Goal: Use online tool/utility: Utilize a website feature to perform a specific function

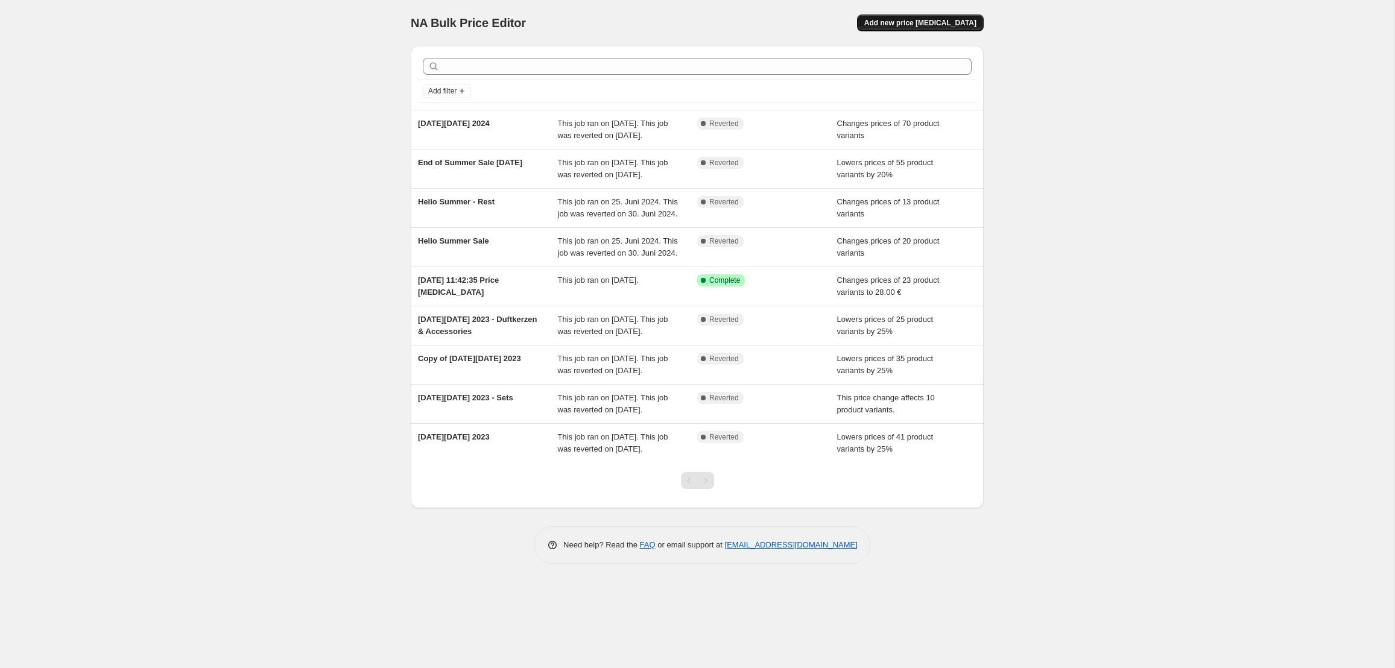
click at [895, 16] on button "Add new price [MEDICAL_DATA]" at bounding box center [920, 22] width 127 height 17
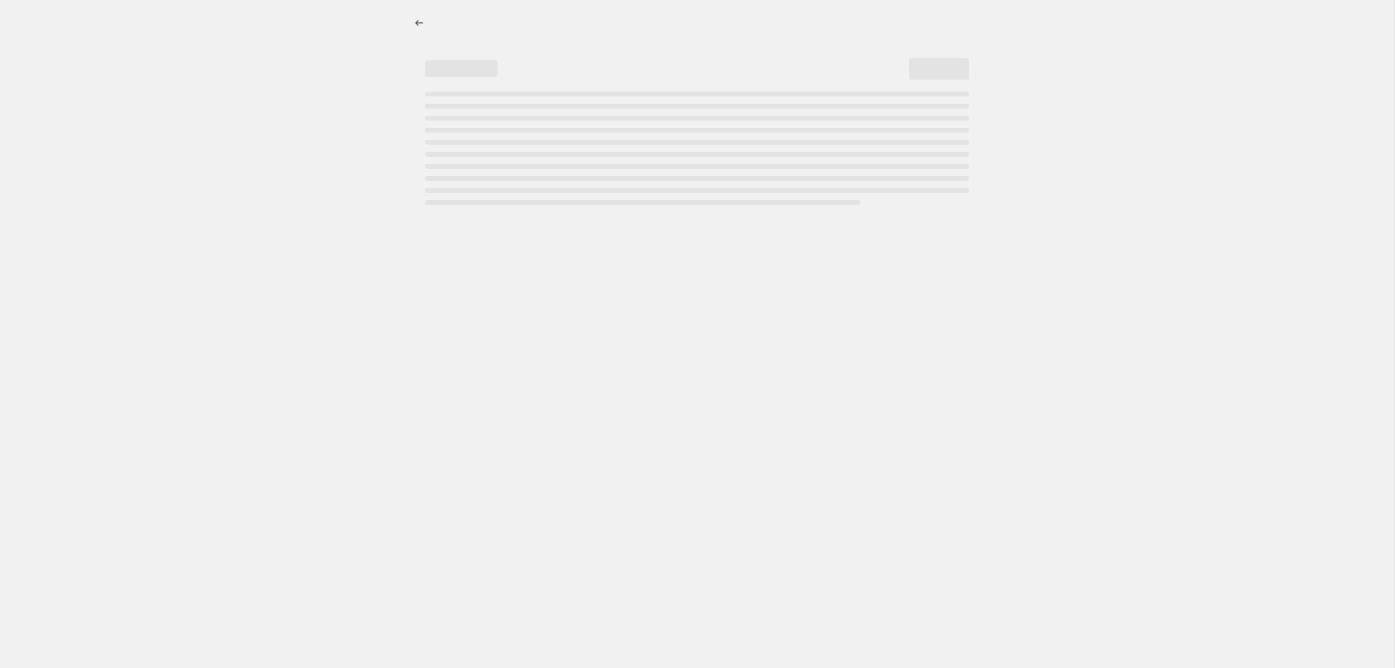
select select "percentage"
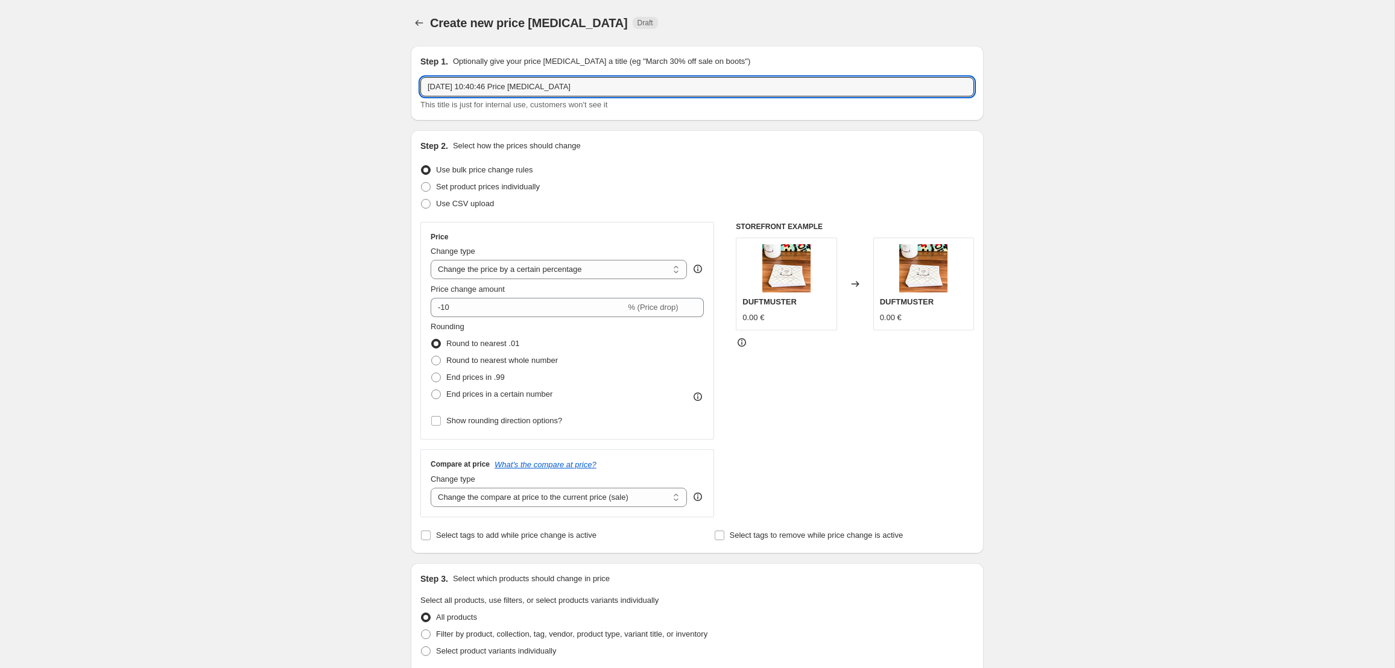
drag, startPoint x: 591, startPoint y: 89, endPoint x: 396, endPoint y: 80, distance: 194.5
click at [396, 80] on div "Create new price [MEDICAL_DATA]. This page is ready Create new price [MEDICAL_D…" at bounding box center [697, 603] width 602 height 1206
type input "S"
type input "End of Summer Sale 2025"
click at [507, 310] on input "-10" at bounding box center [528, 307] width 195 height 19
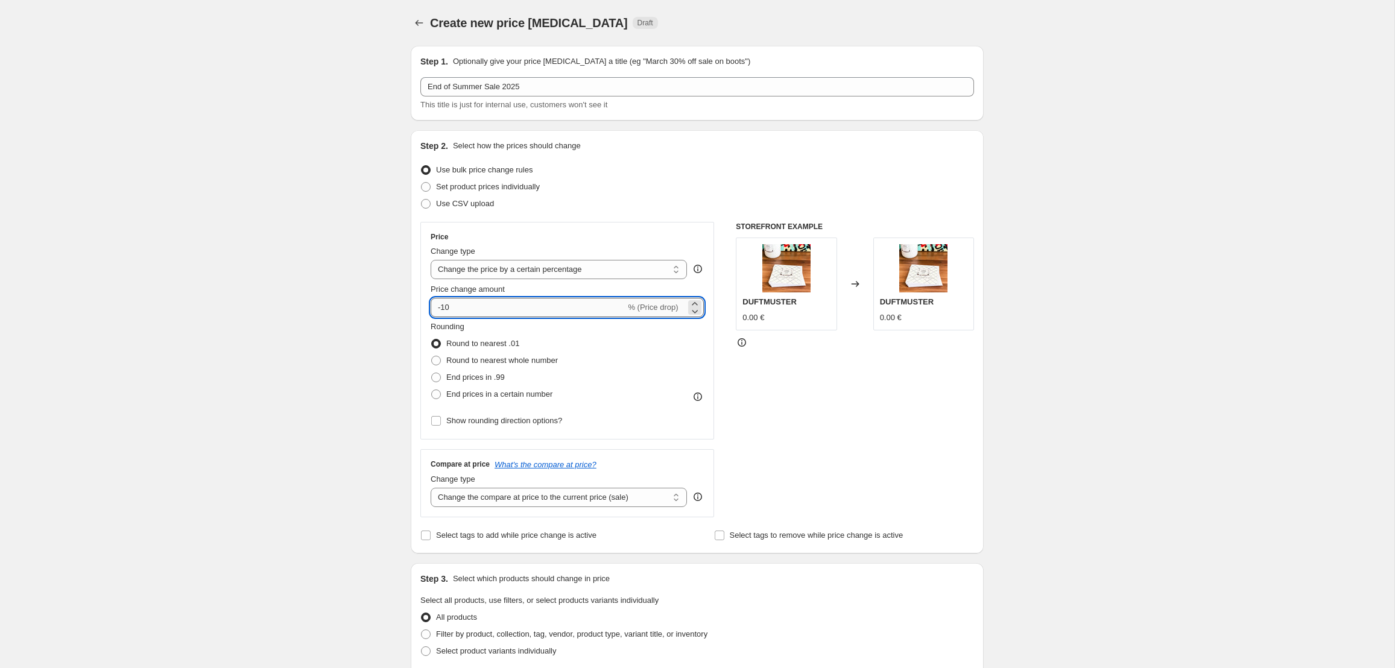
type input "-1"
type input "2"
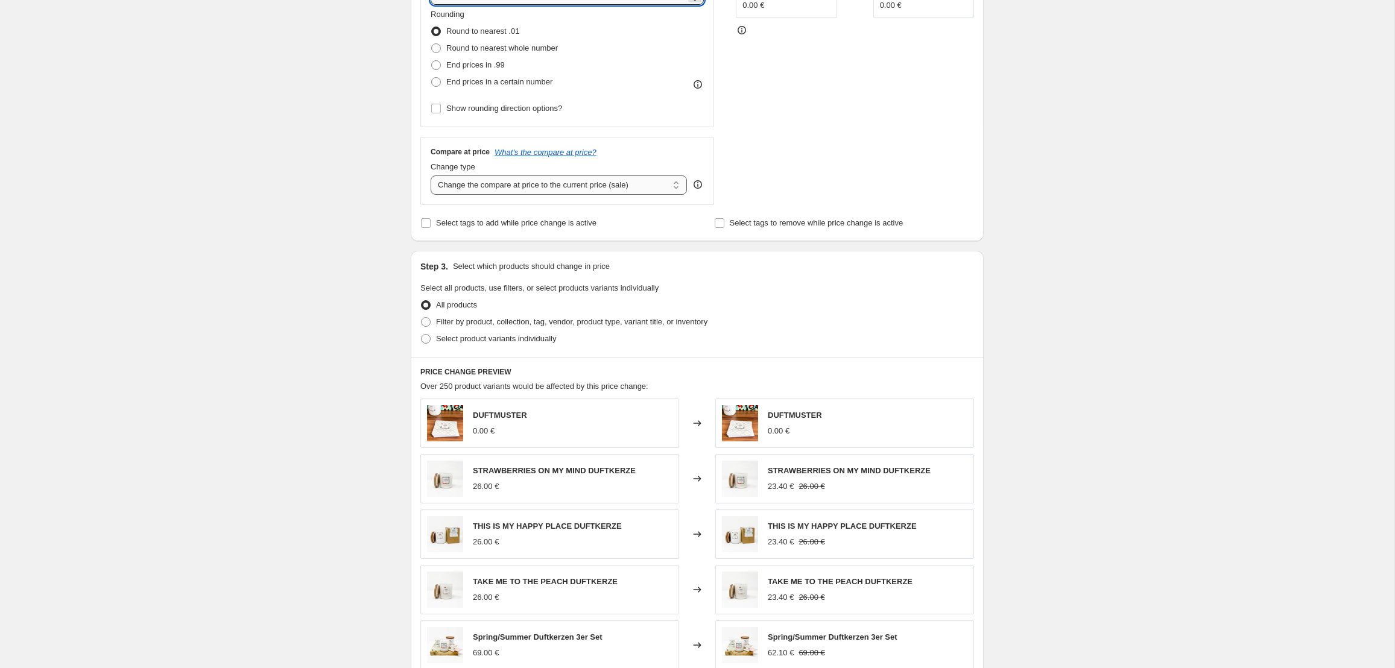
scroll to position [333, 0]
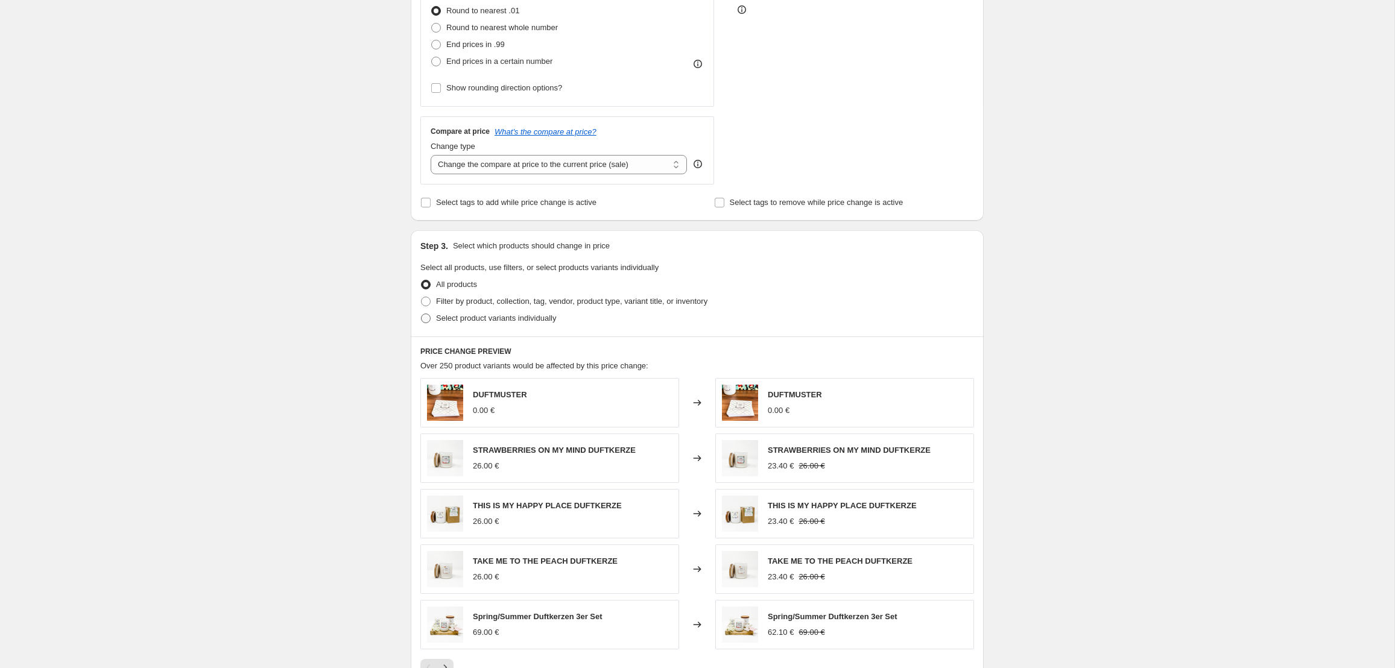
type input "-20"
click at [471, 319] on span "Select product variants individually" at bounding box center [496, 318] width 120 height 9
click at [422, 314] on input "Select product variants individually" at bounding box center [421, 314] width 1 height 1
radio input "true"
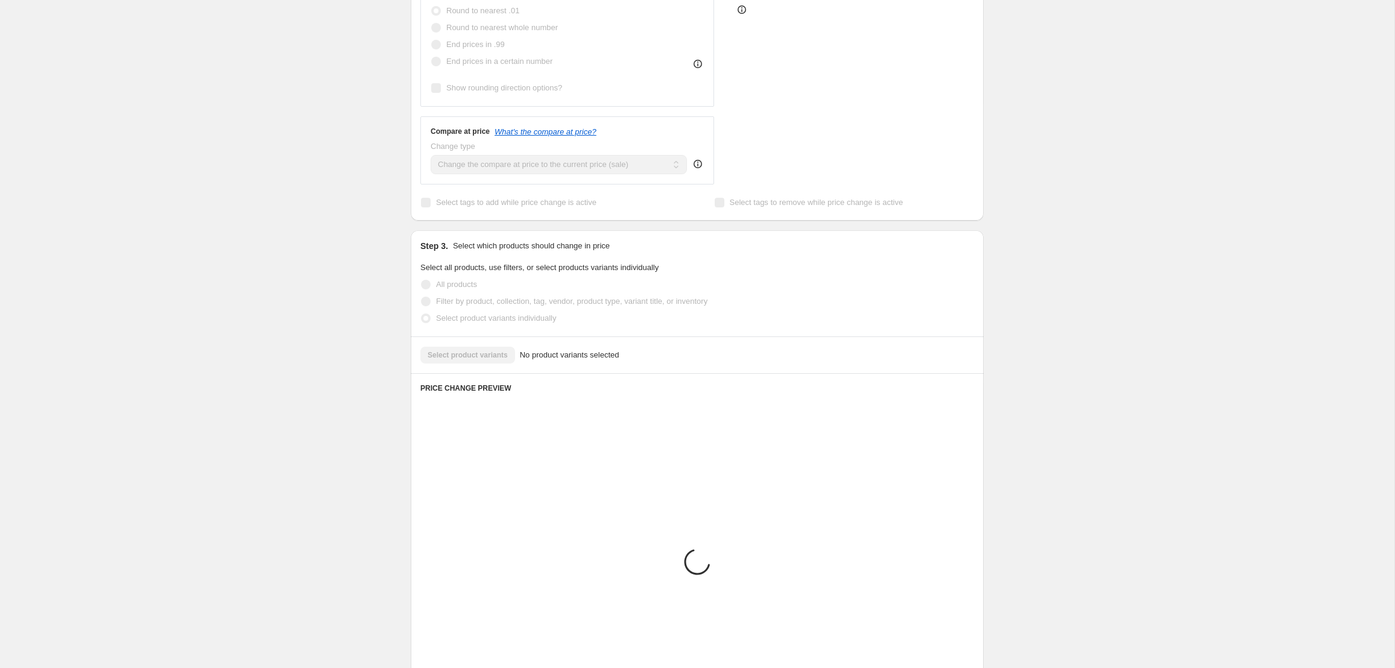
scroll to position [270, 0]
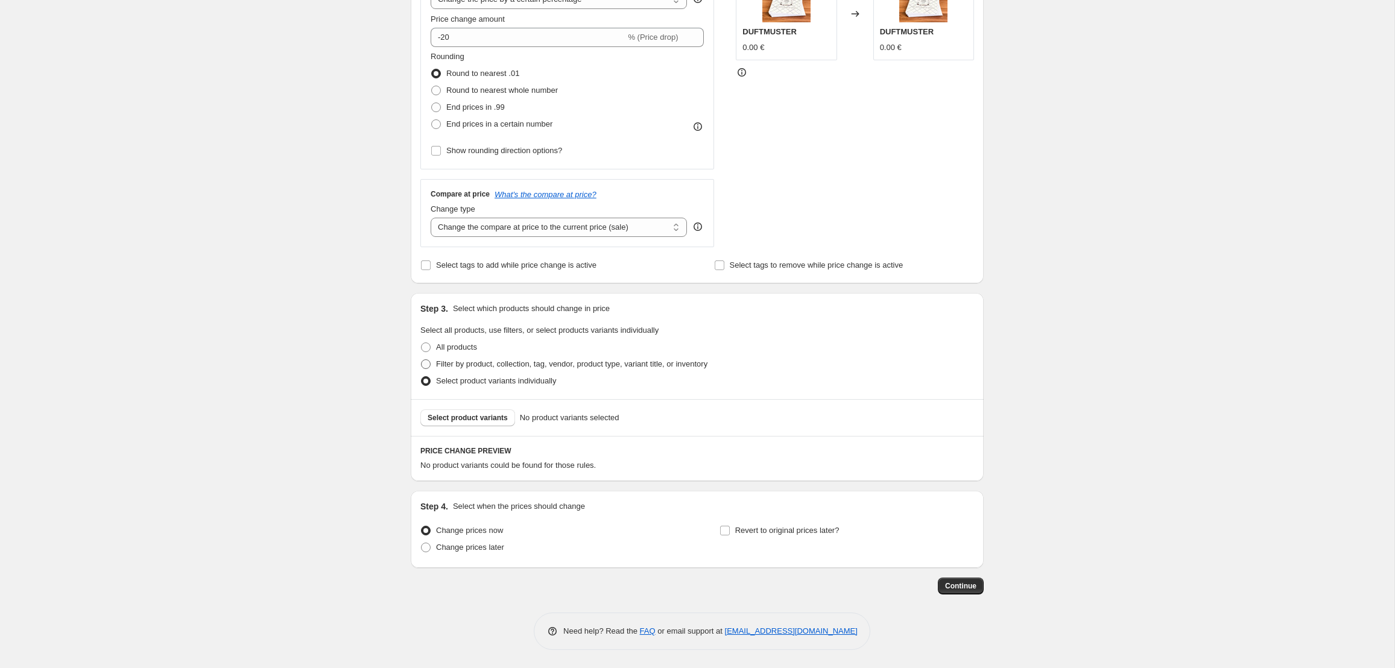
click at [468, 362] on span "Filter by product, collection, tag, vendor, product type, variant title, or inv…" at bounding box center [571, 364] width 271 height 9
click at [422, 360] on input "Filter by product, collection, tag, vendor, product type, variant title, or inv…" at bounding box center [421, 360] width 1 height 1
radio input "true"
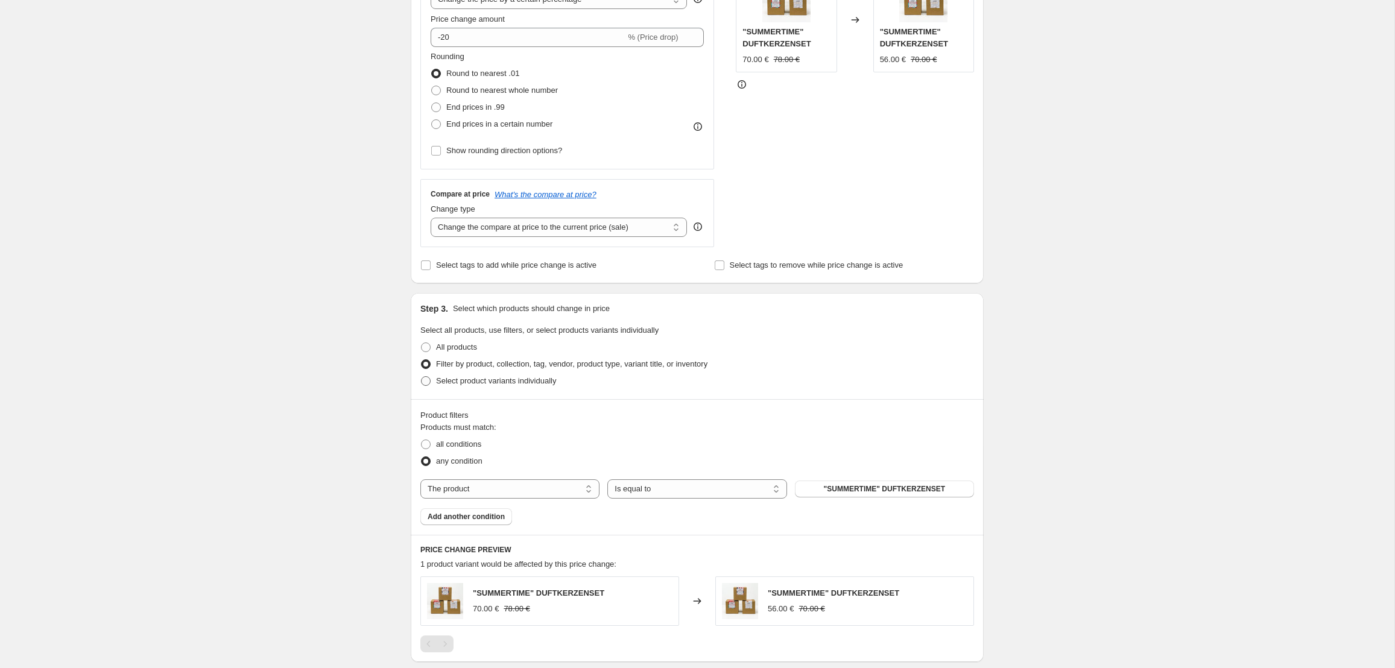
click at [468, 376] on span "Select product variants individually" at bounding box center [496, 381] width 120 height 12
click at [422, 376] on input "Select product variants individually" at bounding box center [421, 376] width 1 height 1
radio input "true"
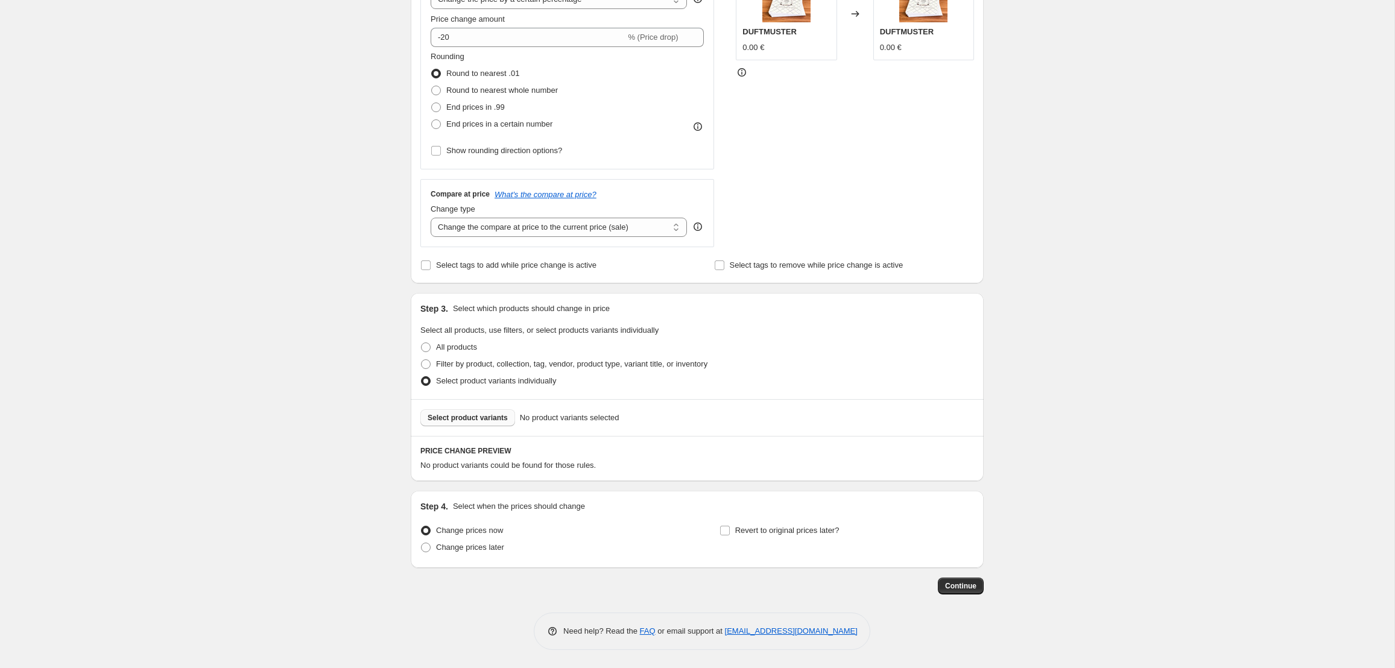
click at [476, 420] on span "Select product variants" at bounding box center [468, 418] width 80 height 10
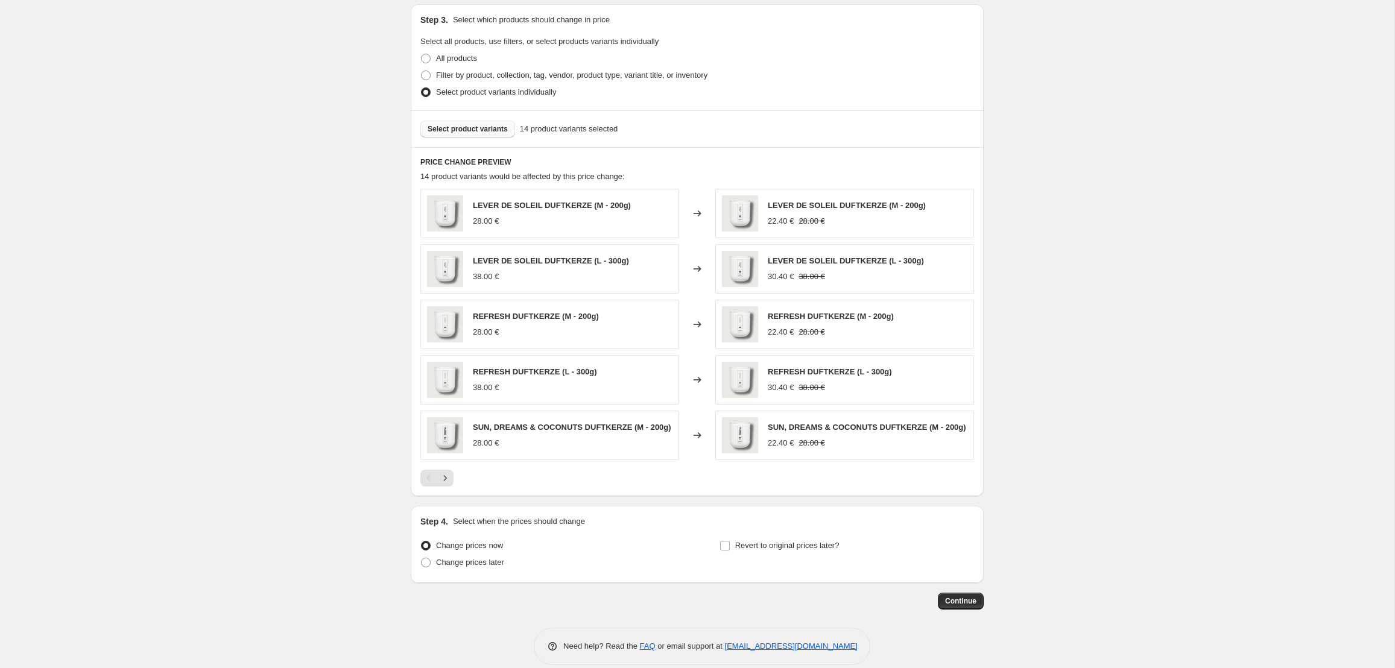
scroll to position [578, 0]
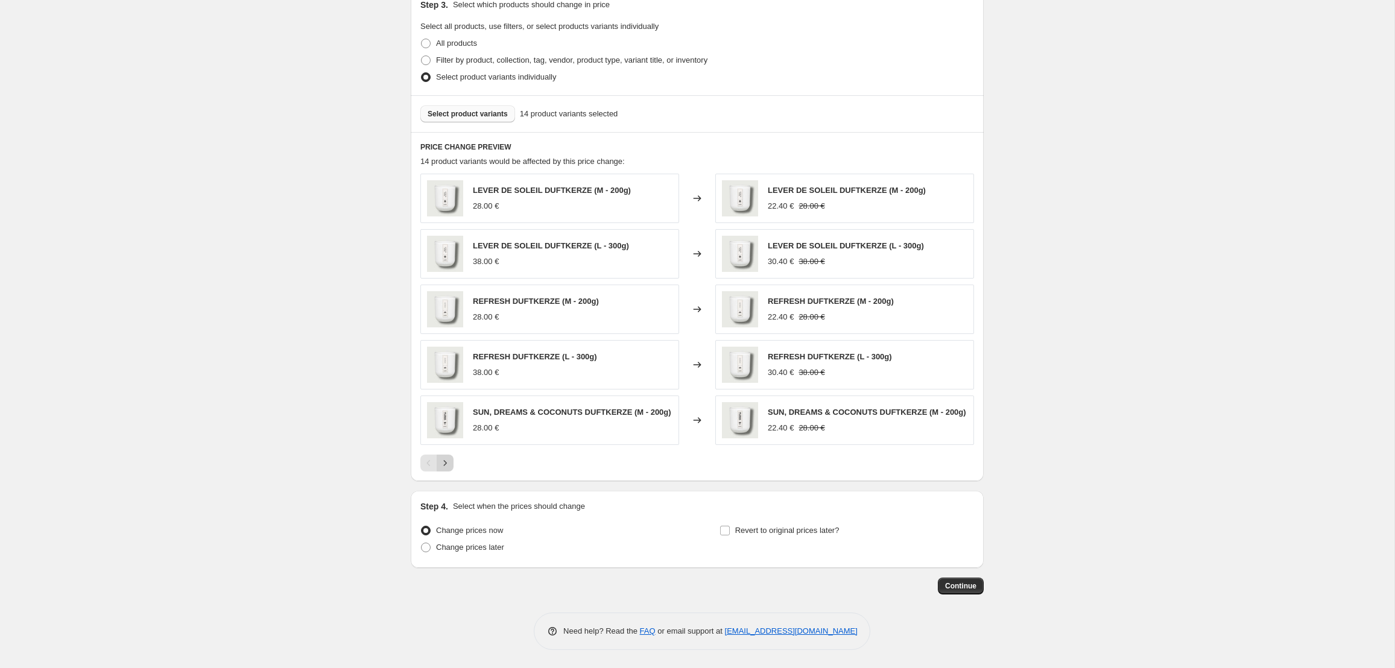
click at [449, 466] on icon "Next" at bounding box center [445, 463] width 12 height 12
click at [429, 464] on icon "Previous" at bounding box center [429, 463] width 12 height 12
click at [722, 530] on input "Revert to original prices later?" at bounding box center [725, 531] width 10 height 10
checkbox input "true"
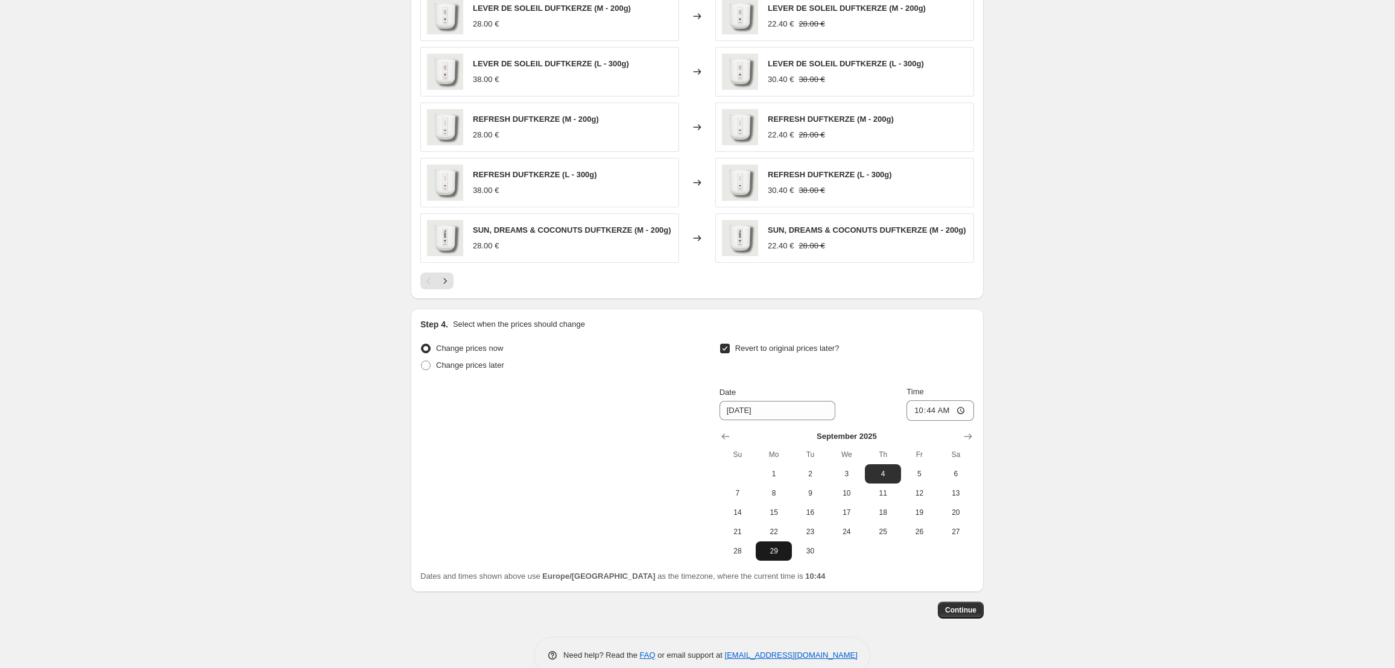
scroll to position [760, 0]
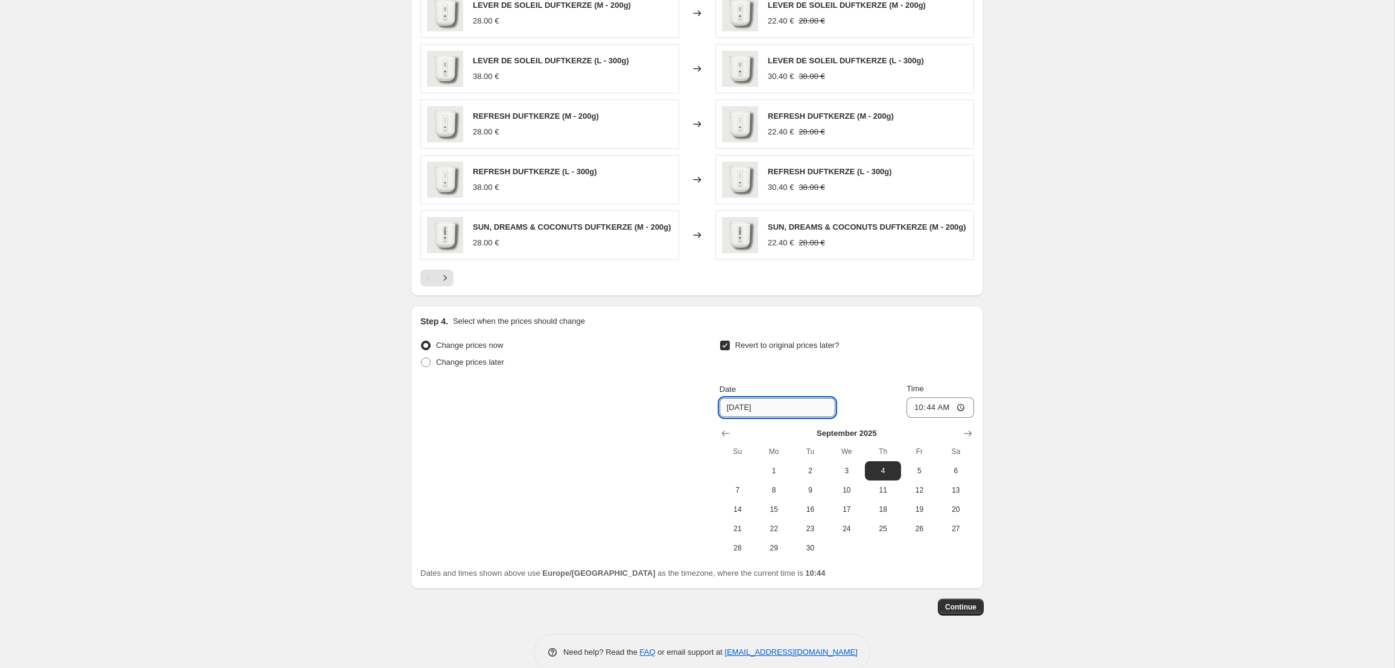
click at [725, 411] on input "[DATE]" at bounding box center [778, 407] width 116 height 19
click at [731, 495] on span "7" at bounding box center [738, 491] width 27 height 10
type input "[DATE]"
click at [935, 414] on input "10:44" at bounding box center [941, 408] width 68 height 21
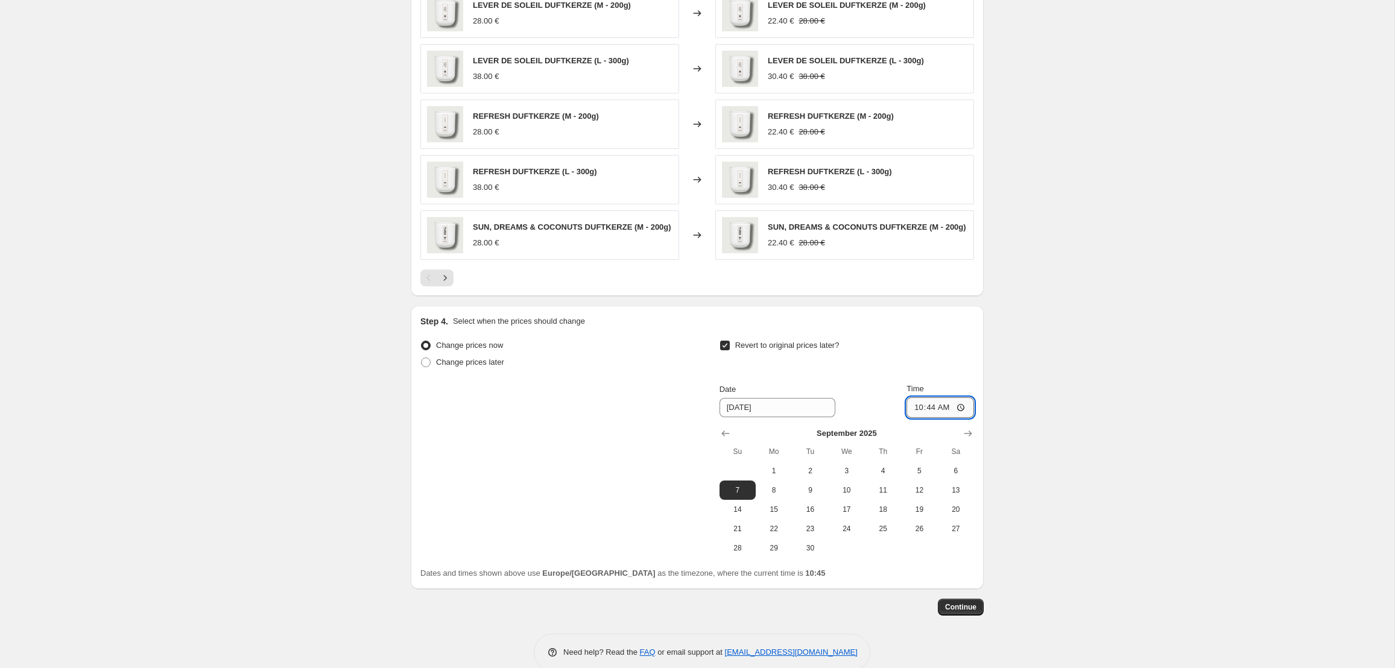
click at [935, 414] on input "10:44" at bounding box center [941, 408] width 68 height 21
type input "00:00"
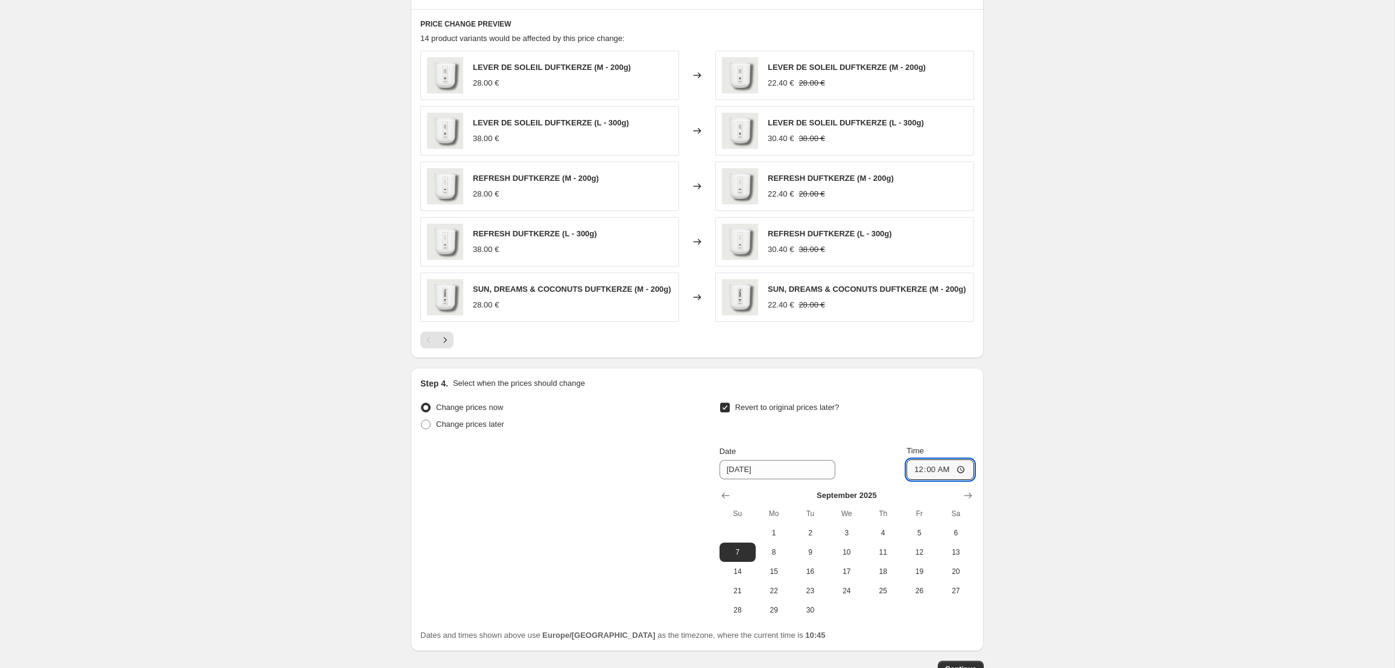
scroll to position [585, 0]
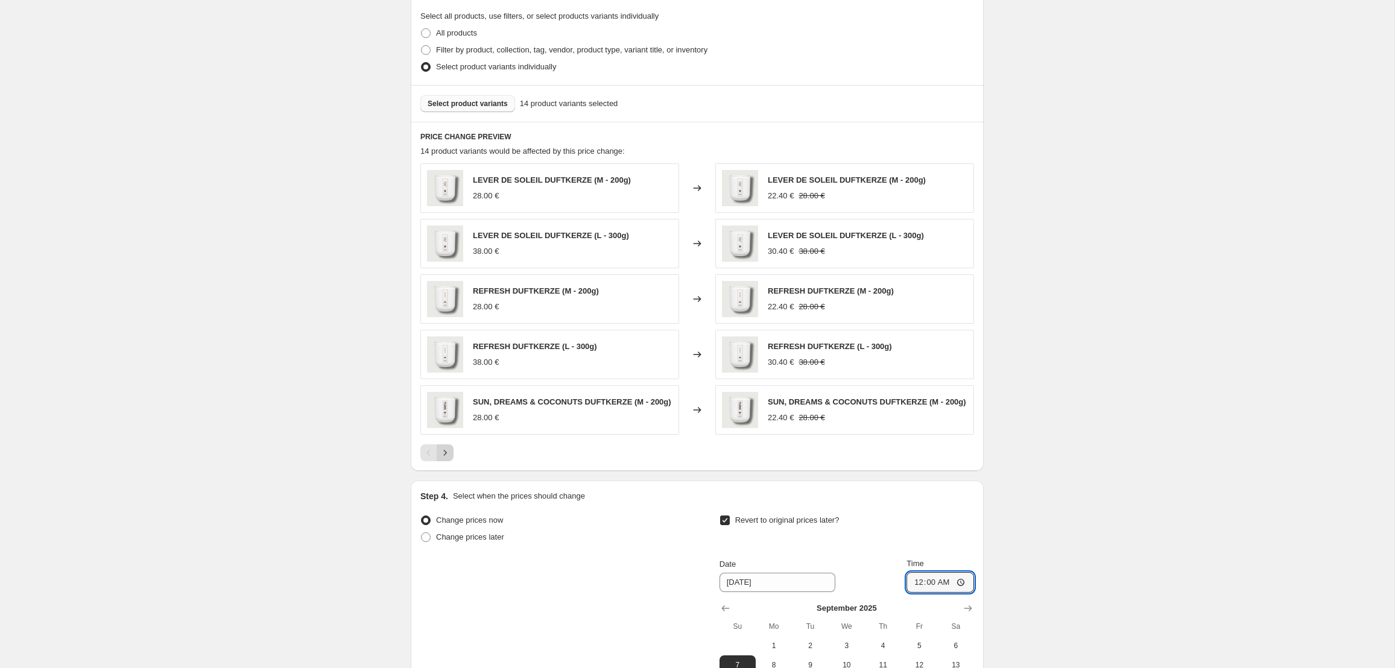
click at [439, 457] on icon "Next" at bounding box center [445, 453] width 12 height 12
click at [428, 456] on icon "Previous" at bounding box center [429, 453] width 4 height 6
click at [444, 456] on icon "Next" at bounding box center [445, 453] width 12 height 12
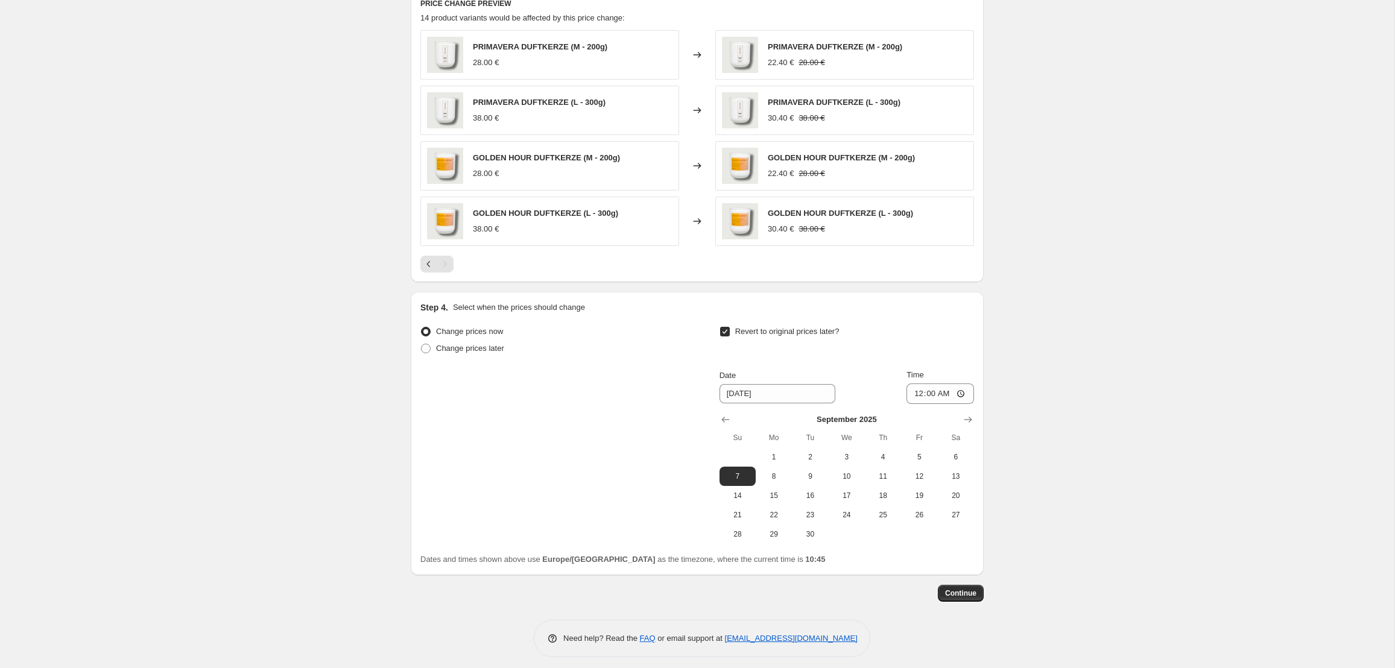
scroll to position [725, 0]
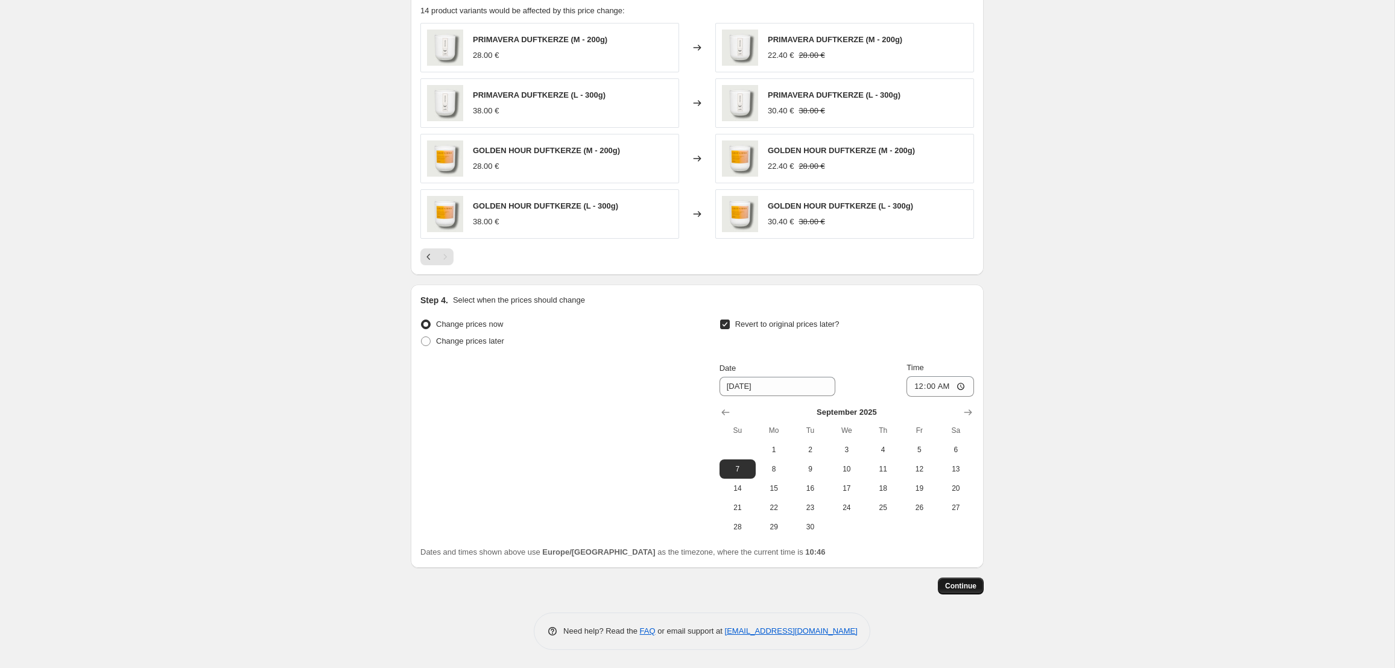
click at [968, 592] on button "Continue" at bounding box center [961, 586] width 46 height 17
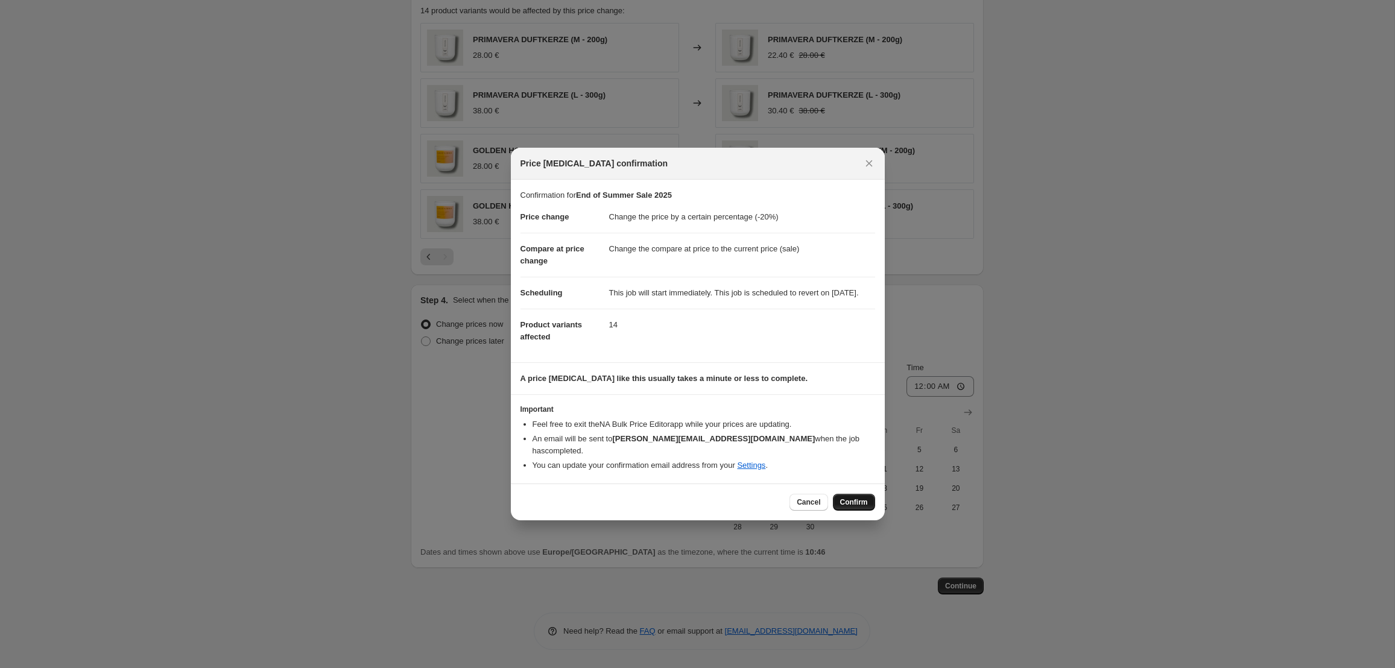
click at [856, 502] on span "Confirm" at bounding box center [854, 503] width 28 height 10
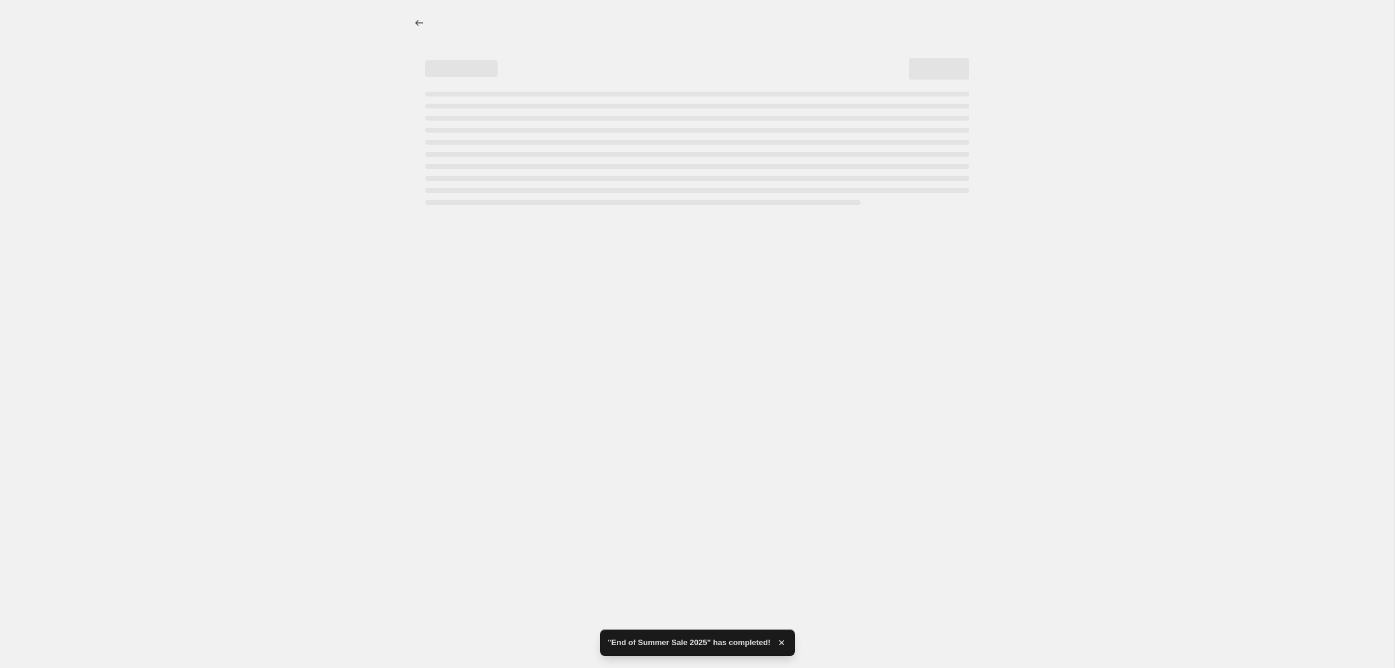
select select "percentage"
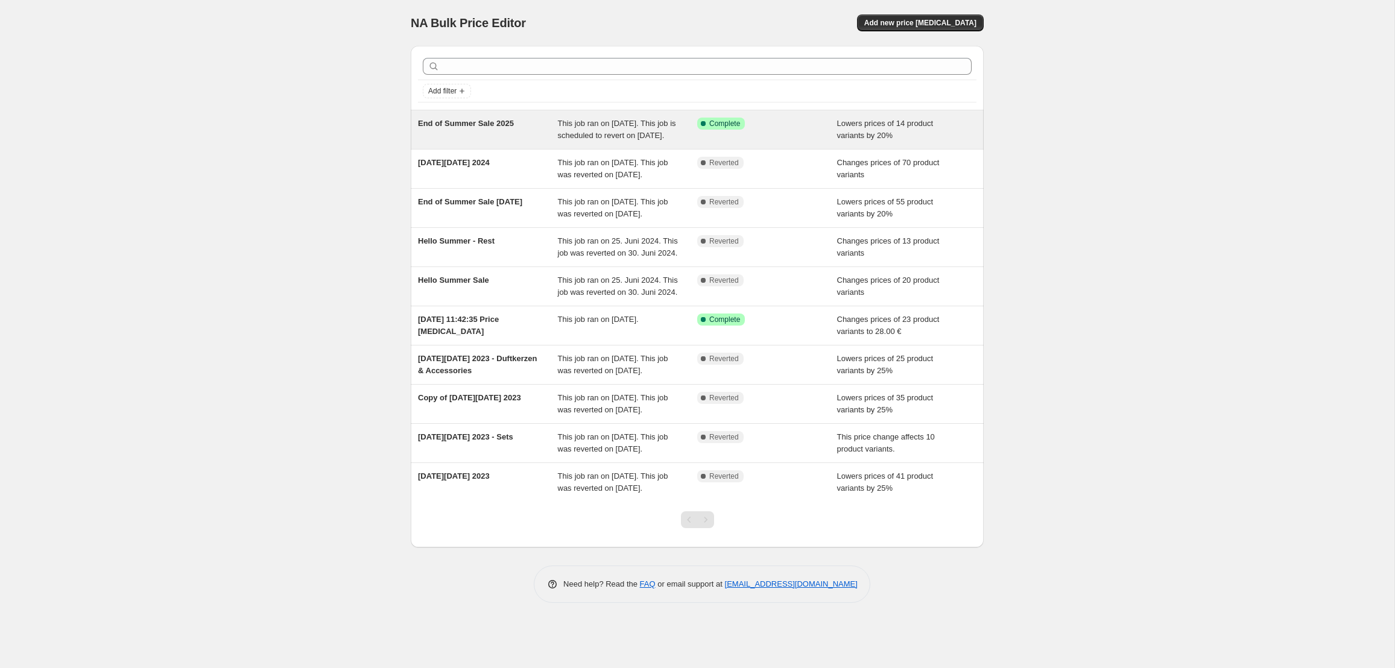
click at [465, 124] on span "End of Summer Sale 2025" at bounding box center [466, 123] width 96 height 9
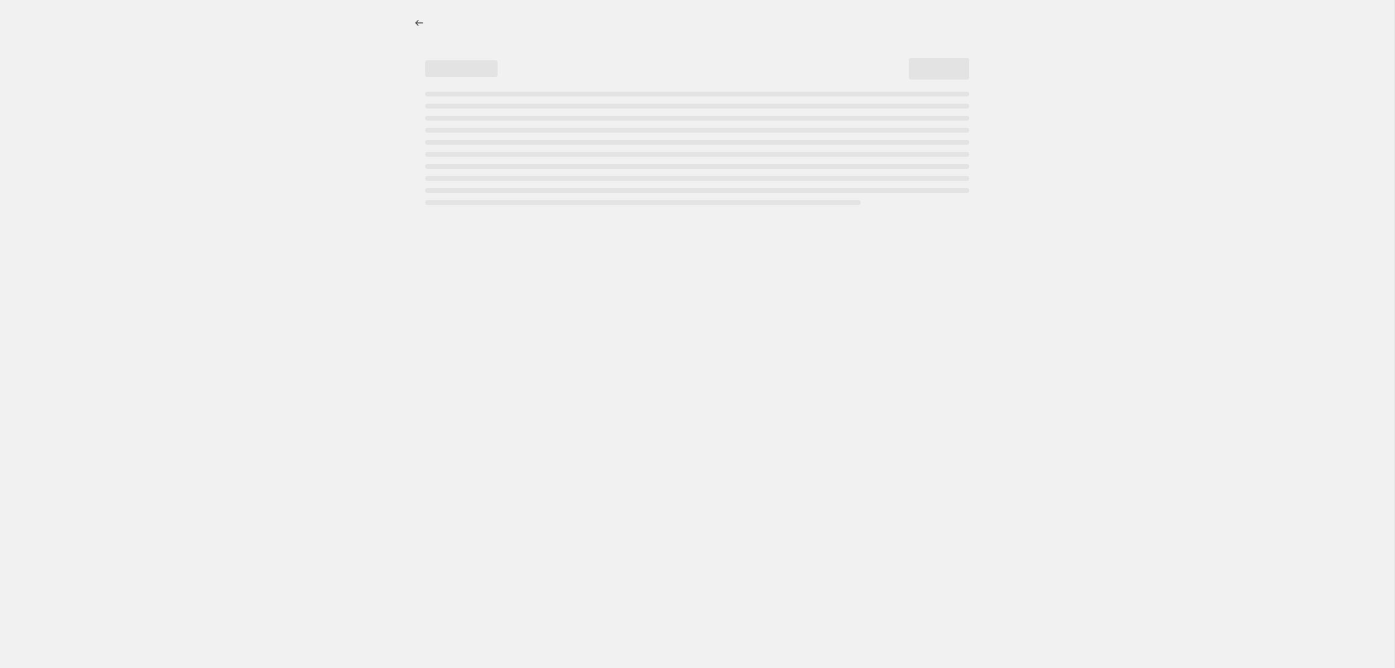
select select "percentage"
